Goal: Task Accomplishment & Management: Manage account settings

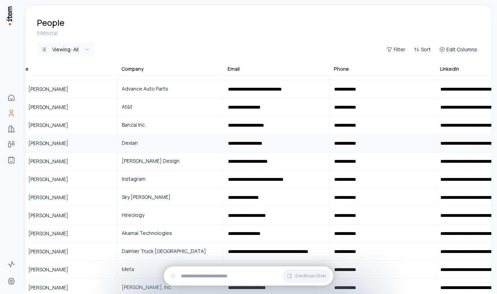
scroll to position [194, 0]
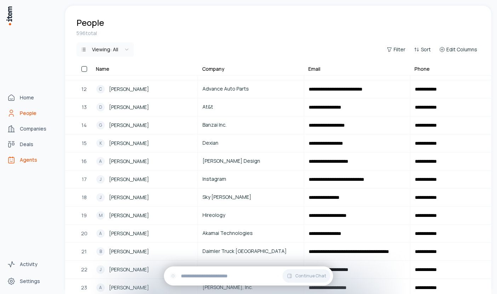
click at [27, 158] on span "Agents" at bounding box center [28, 159] width 17 height 7
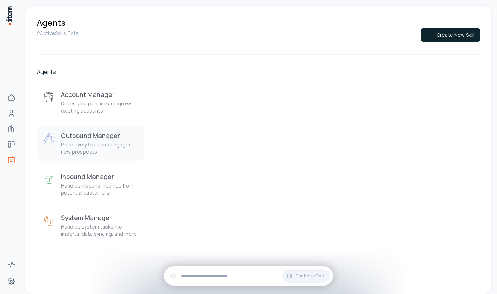
click at [97, 147] on p "Proactively finds and engages new prospects" at bounding box center [100, 148] width 78 height 14
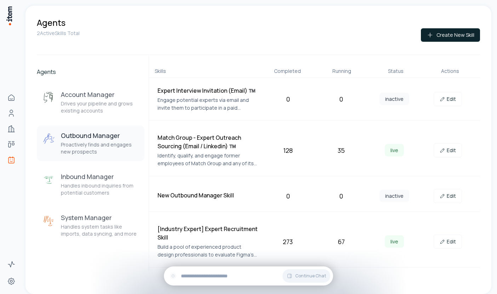
click at [244, 247] on p "Build a pool of experienced product design professionals to evaluate Figma's co…" at bounding box center [207, 251] width 101 height 16
click at [322, 226] on div "[Industry Expert] Expert Recruitment Skill Build a pool of experienced product …" at bounding box center [314, 241] width 331 height 51
click at [453, 247] on link "Edit" at bounding box center [448, 242] width 28 height 14
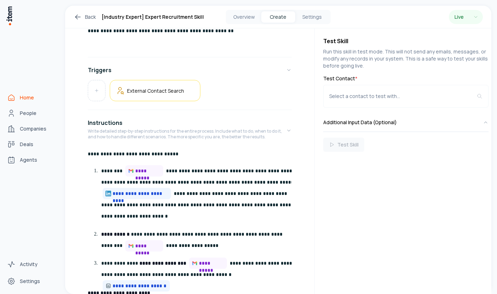
scroll to position [102, 0]
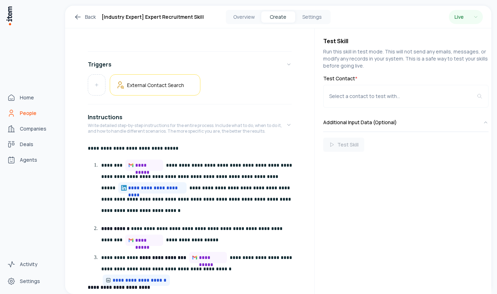
click at [26, 113] on span "People" at bounding box center [28, 113] width 17 height 7
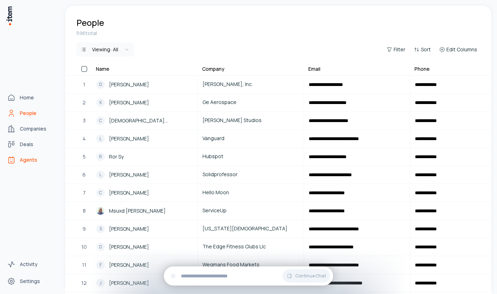
click at [23, 157] on span "Agents" at bounding box center [28, 159] width 17 height 7
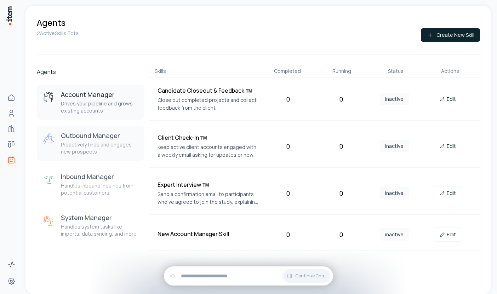
click at [97, 150] on p "Proactively finds and engages new prospects" at bounding box center [100, 148] width 78 height 14
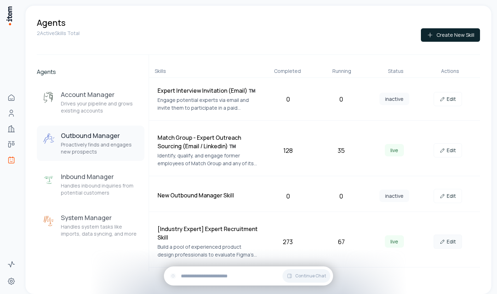
click at [445, 239] on icon at bounding box center [443, 242] width 6 height 6
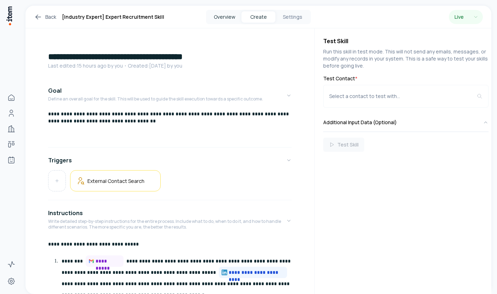
click at [218, 18] on button "Overview" at bounding box center [224, 16] width 34 height 11
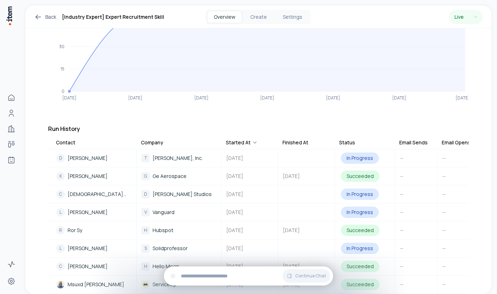
scroll to position [0, 111]
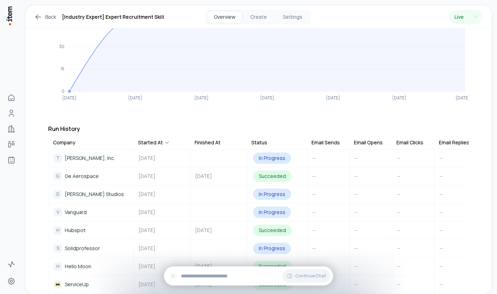
click at [334, 139] on div "Email Sends" at bounding box center [325, 142] width 28 height 7
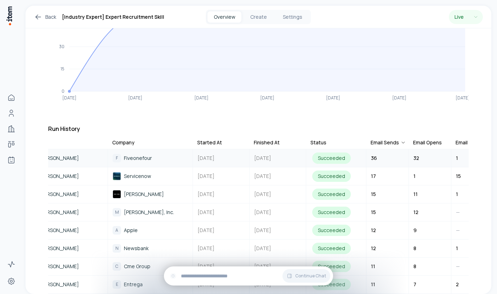
scroll to position [0, 0]
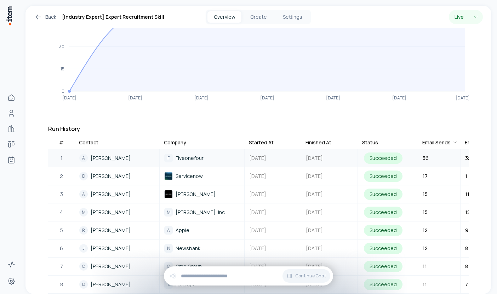
click at [103, 154] on span "[PERSON_NAME]" at bounding box center [111, 158] width 40 height 8
